Goal: Task Accomplishment & Management: Use online tool/utility

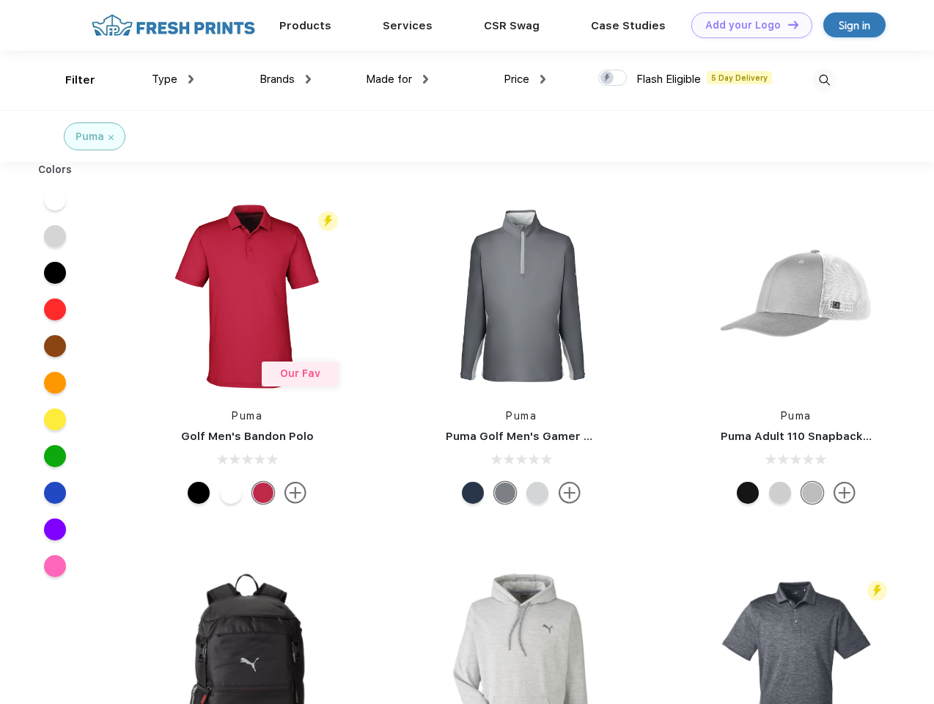
click at [747, 25] on link "Add your Logo Design Tool" at bounding box center [752, 25] width 121 height 26
click at [0, 0] on div "Design Tool" at bounding box center [0, 0] width 0 height 0
click at [787, 24] on link "Add your Logo Design Tool" at bounding box center [752, 25] width 121 height 26
click at [70, 80] on div "Filter" at bounding box center [80, 80] width 30 height 17
click at [173, 79] on span "Type" at bounding box center [165, 79] width 26 height 13
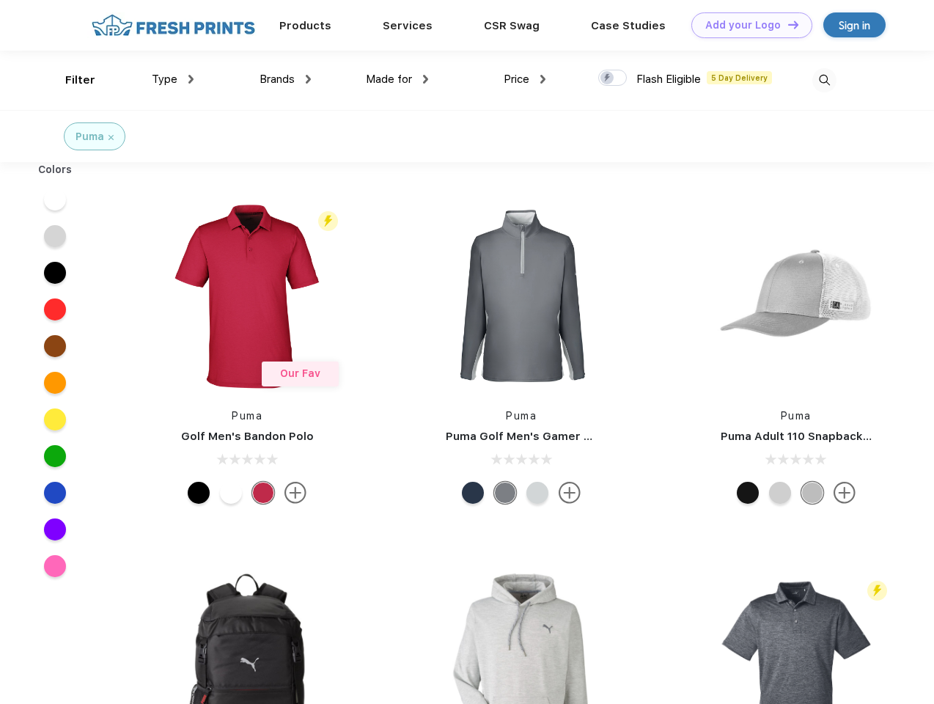
click at [285, 79] on span "Brands" at bounding box center [277, 79] width 35 height 13
click at [397, 79] on span "Made for" at bounding box center [389, 79] width 46 height 13
click at [525, 79] on span "Price" at bounding box center [517, 79] width 26 height 13
click at [613, 78] on div at bounding box center [612, 78] width 29 height 16
click at [608, 78] on input "checkbox" at bounding box center [603, 74] width 10 height 10
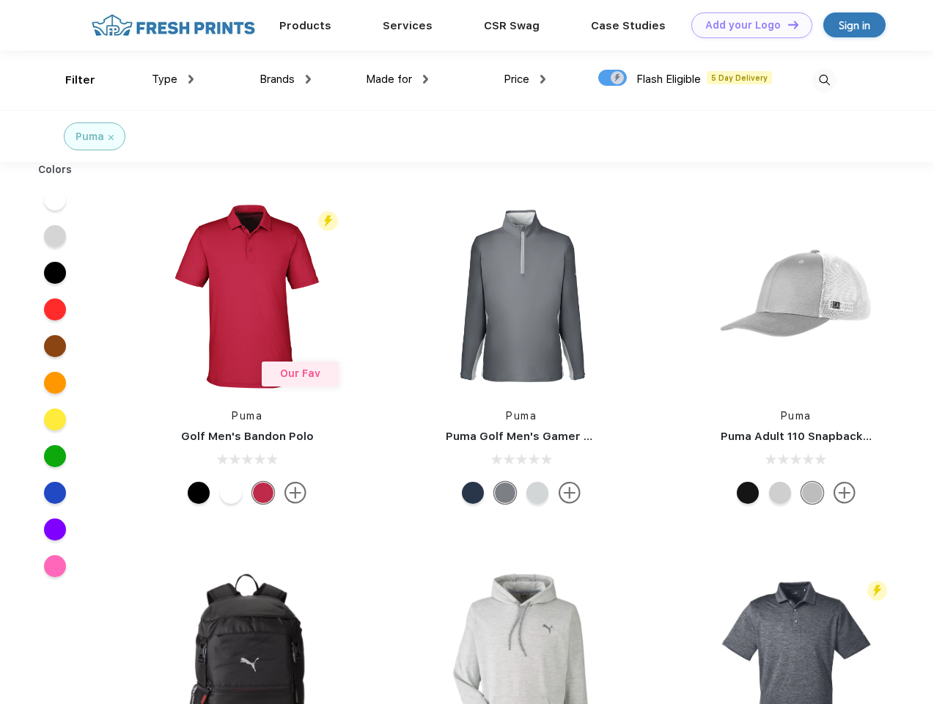
click at [824, 80] on img at bounding box center [825, 80] width 24 height 24
